Goal: Transaction & Acquisition: Purchase product/service

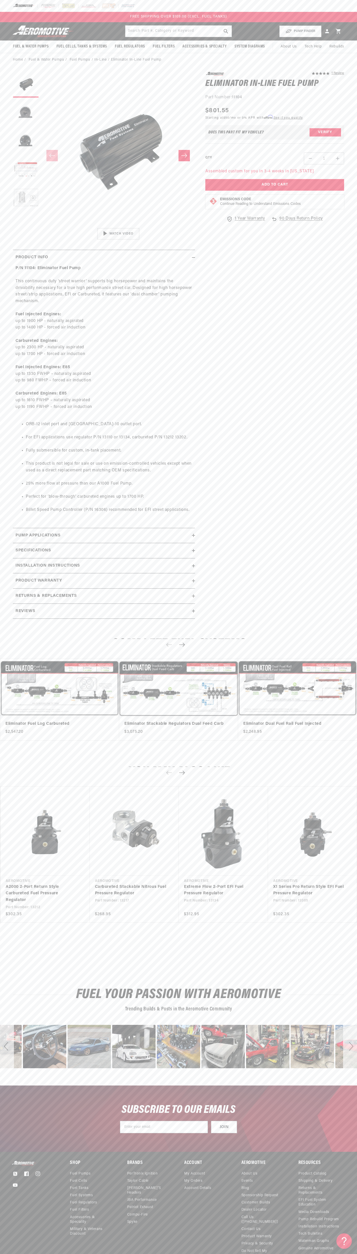
click at [322, 8] on div at bounding box center [178, 6] width 357 height 12
click at [349, 1026] on div "Next" at bounding box center [350, 1046] width 14 height 43
click at [101, 1250] on html "Skip to content Your cart Your cart is empty Loading... You may also like Subto…" at bounding box center [178, 627] width 357 height 1254
click at [0, 1161] on div "Twitter Facebook Instagram YouTube Shop Fuel Pumps Fuel Cells Fuel Tanks" at bounding box center [178, 1220] width 357 height 119
